Goal: Entertainment & Leisure: Consume media (video, audio)

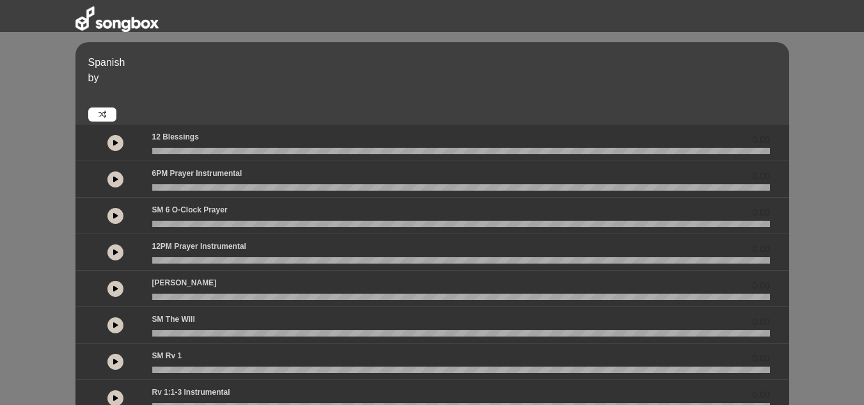
click at [111, 139] on button at bounding box center [116, 143] width 16 height 16
click at [117, 176] on icon at bounding box center [115, 179] width 5 height 6
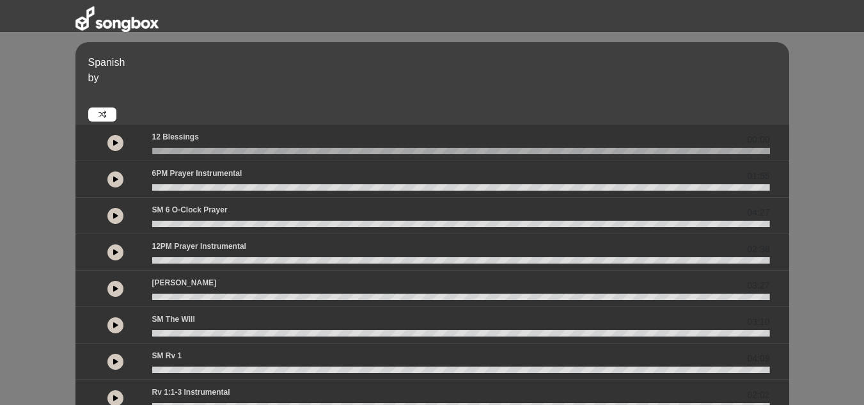
click at [113, 177] on icon at bounding box center [115, 179] width 5 height 6
